Goal: Transaction & Acquisition: Subscribe to service/newsletter

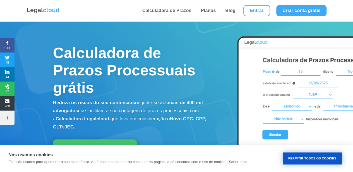
click at [334, 162] on button "Permitir Todos os Cookies" at bounding box center [312, 159] width 59 height 12
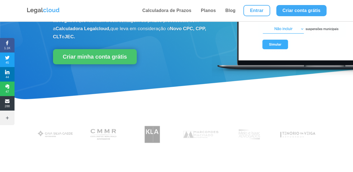
scroll to position [58, 0]
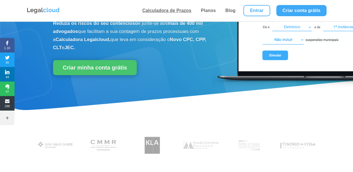
click at [168, 12] on link "Calculadora de Prazos" at bounding box center [167, 10] width 53 height 21
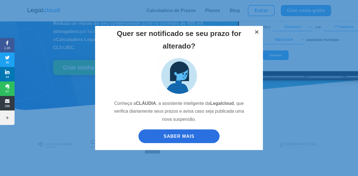
click at [257, 30] on button "×" at bounding box center [256, 32] width 12 height 12
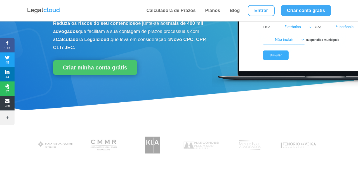
click at [217, 11] on div "Quer ser notificado se seu prazo for alterado? Conheça a [PERSON_NAME] , a assi…" at bounding box center [179, 88] width 358 height 176
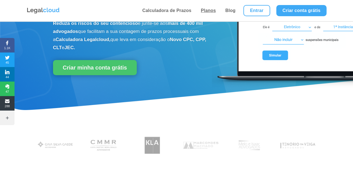
click at [207, 10] on link "Planos" at bounding box center [208, 10] width 18 height 21
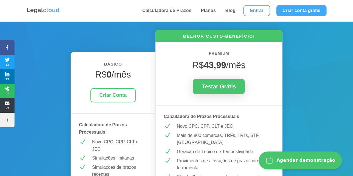
scroll to position [92, 0]
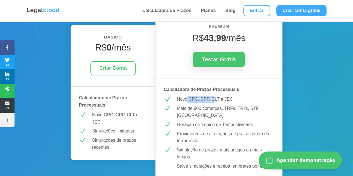
drag, startPoint x: 209, startPoint y: 101, endPoint x: 216, endPoint y: 101, distance: 6.4
click at [216, 101] on p "Novo CPC, CPP, CLT e JEC" at bounding box center [225, 99] width 97 height 7
click at [218, 113] on p "Mais de 800 comarcas, TRFs, TRTs, STF, [GEOGRAPHIC_DATA]" at bounding box center [225, 112] width 97 height 14
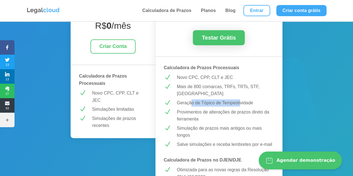
drag, startPoint x: 191, startPoint y: 106, endPoint x: 242, endPoint y: 103, distance: 51.5
click at [241, 103] on p "Geração de Tópico de Tempestividade" at bounding box center [225, 102] width 97 height 7
click at [247, 114] on p "Provimentos de alterações de prazos direto da ferramenta" at bounding box center [225, 116] width 97 height 14
drag, startPoint x: 196, startPoint y: 114, endPoint x: 236, endPoint y: 113, distance: 40.5
click at [236, 113] on p "Provimentos de alterações de prazos direto da ferramenta" at bounding box center [225, 116] width 97 height 14
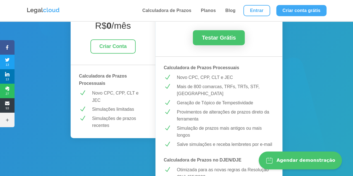
click at [239, 122] on p "Provimentos de alterações de prazos direto da ferramenta" at bounding box center [225, 116] width 97 height 14
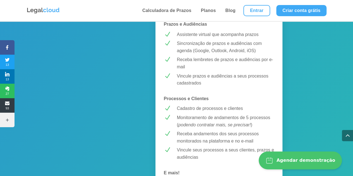
scroll to position [511, 0]
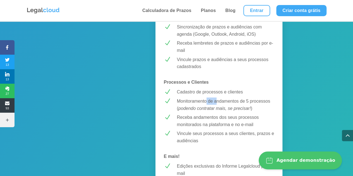
drag, startPoint x: 206, startPoint y: 102, endPoint x: 216, endPoint y: 101, distance: 9.8
click at [216, 101] on p "Monitoramento de andamentos de 5 processos ( podendo contratar mais, se precisa…" at bounding box center [225, 104] width 97 height 14
click at [218, 110] on em "podendo contratar mais, se precisar!" at bounding box center [215, 108] width 73 height 5
drag, startPoint x: 196, startPoint y: 109, endPoint x: 247, endPoint y: 111, distance: 51.5
click at [245, 109] on em "podendo contratar mais, se precisar!" at bounding box center [215, 108] width 73 height 5
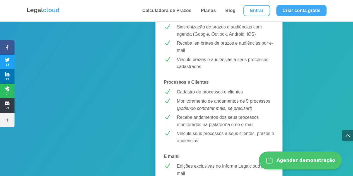
click at [259, 133] on p "Vincule seus processos a seus clientes, prazos e audiências" at bounding box center [225, 137] width 97 height 14
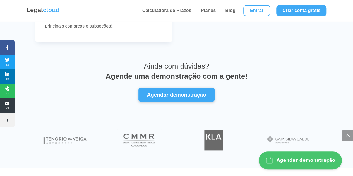
scroll to position [1990, 0]
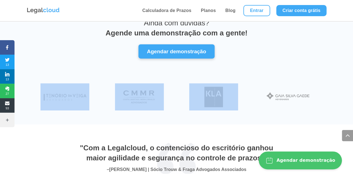
drag, startPoint x: 260, startPoint y: 92, endPoint x: 11, endPoint y: 87, distance: 249.0
click at [36, 90] on div at bounding box center [176, 97] width 283 height 41
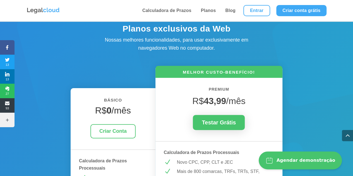
scroll to position [0, 0]
